Goal: Task Accomplishment & Management: Use online tool/utility

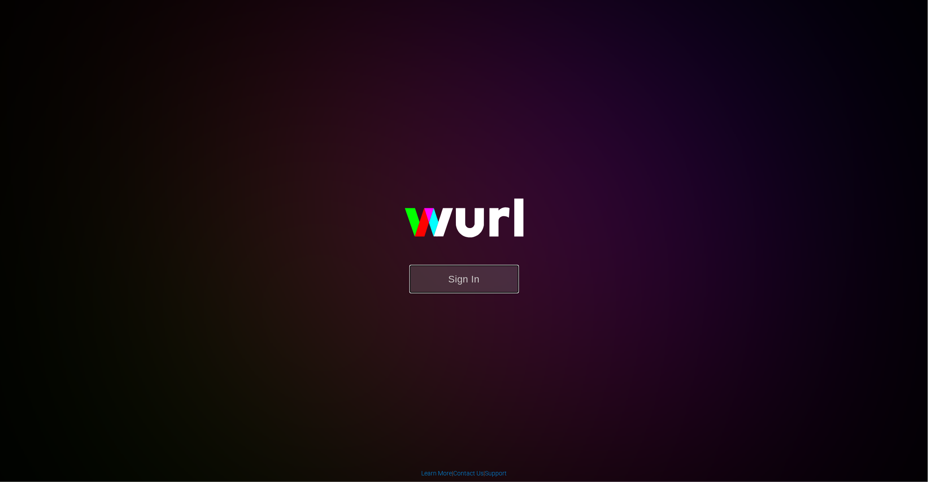
click at [474, 281] on button "Sign In" at bounding box center [465, 279] width 110 height 29
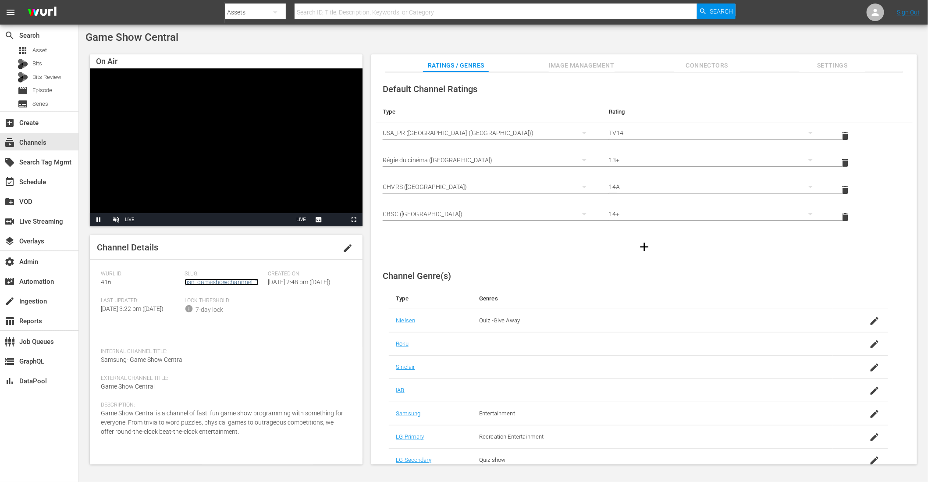
click at [231, 278] on link "gsn_gameshowchannnel_1" at bounding box center [222, 281] width 74 height 7
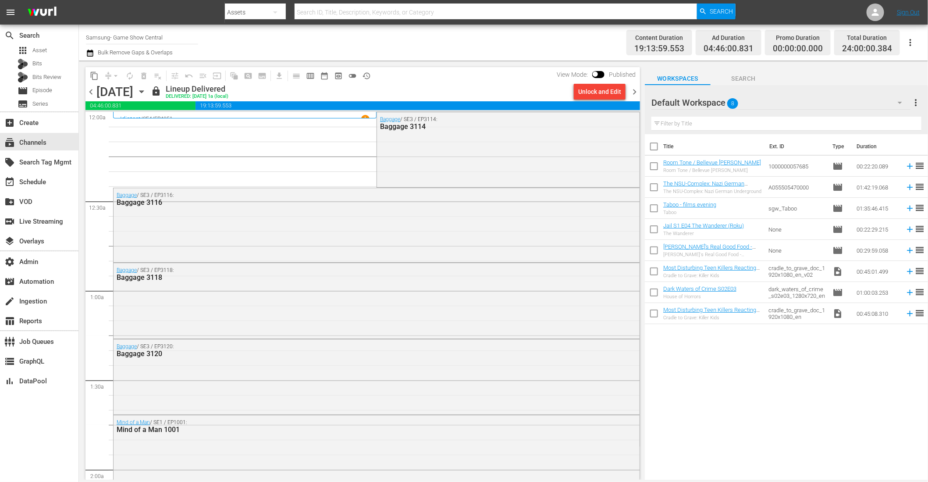
click at [638, 93] on span "chevron_right" at bounding box center [634, 91] width 11 height 11
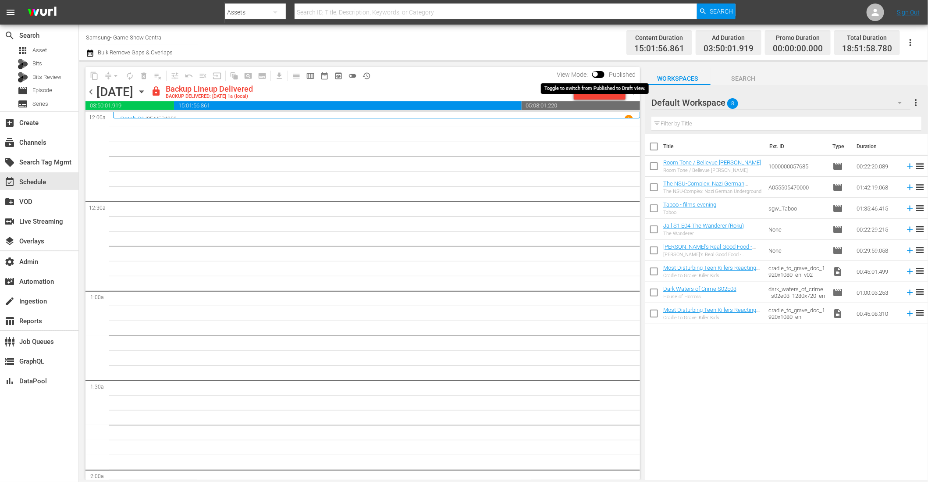
click at [598, 75] on input "checkbox" at bounding box center [595, 76] width 18 height 6
click at [601, 73] on input "checkbox" at bounding box center [605, 76] width 18 height 6
checkbox input "false"
click at [595, 89] on div "Unlock and Edit" at bounding box center [599, 92] width 43 height 16
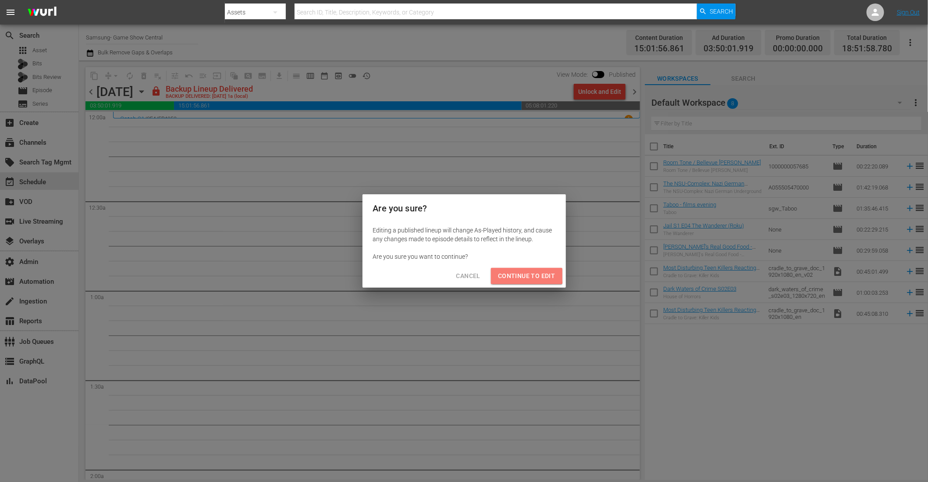
click at [512, 274] on span "Continue to Edit" at bounding box center [526, 276] width 57 height 11
